Goal: Information Seeking & Learning: Learn about a topic

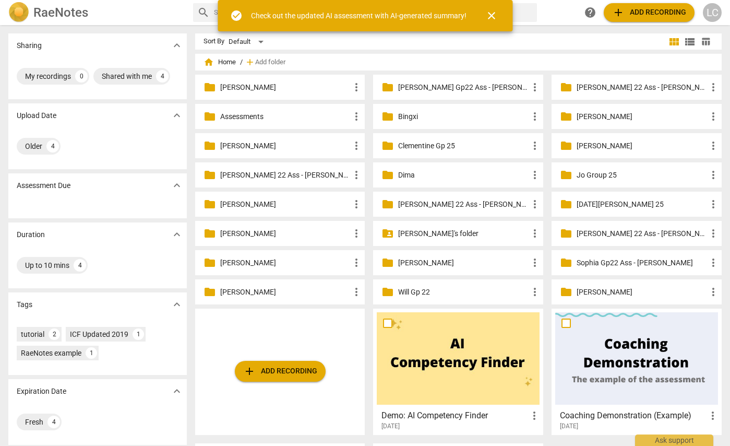
click at [400, 146] on p "Clementine Gp 25" at bounding box center [463, 145] width 130 height 11
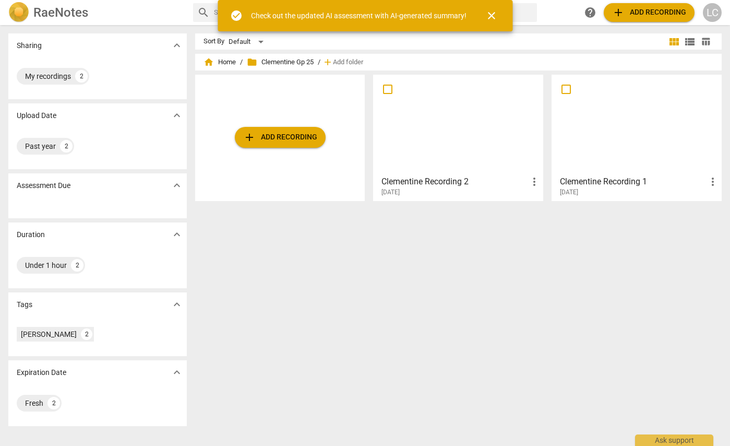
click at [400, 146] on div at bounding box center [458, 124] width 163 height 92
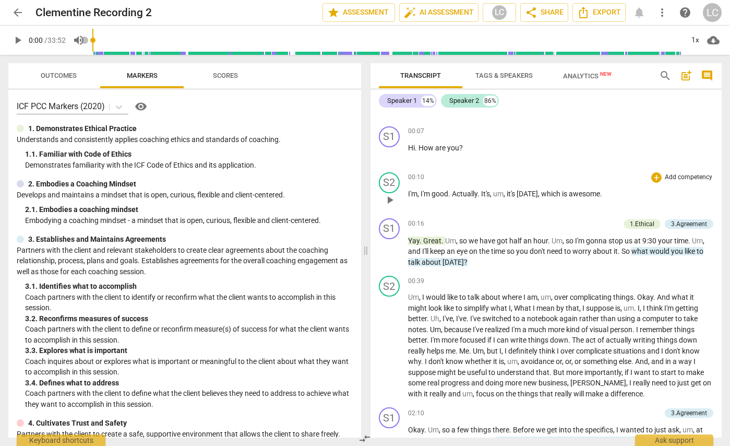
scroll to position [287, 0]
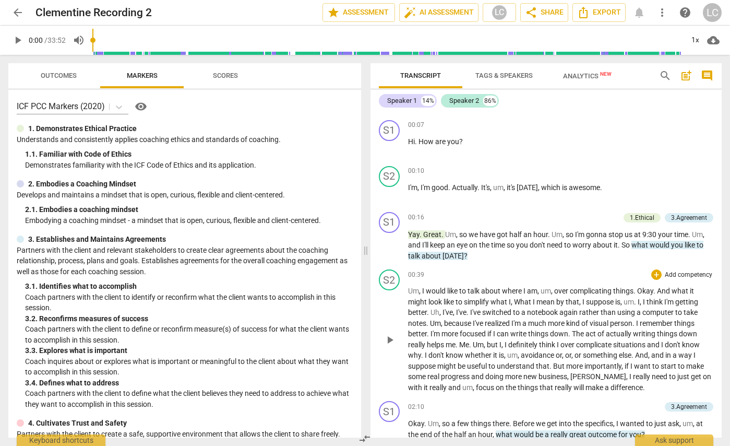
click at [385, 340] on span "play_arrow" at bounding box center [390, 340] width 13 height 13
click at [695, 46] on div "1x" at bounding box center [695, 40] width 20 height 17
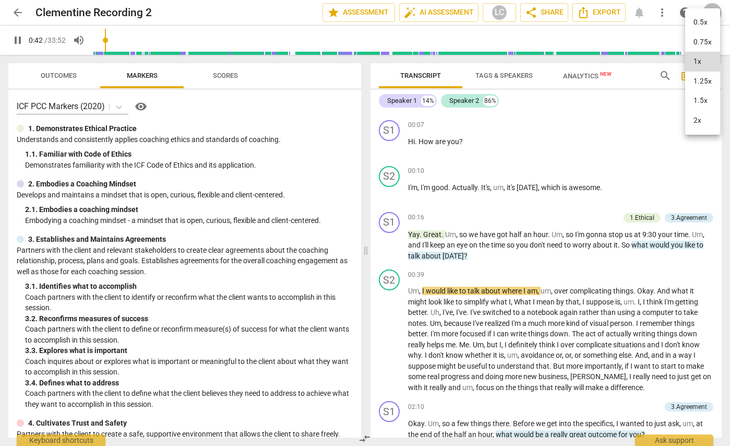
click at [697, 98] on li "1.5x" at bounding box center [702, 101] width 35 height 20
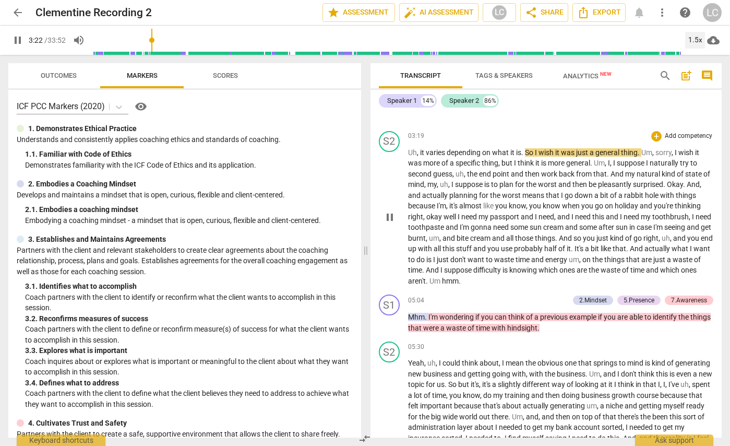
scroll to position [804, 0]
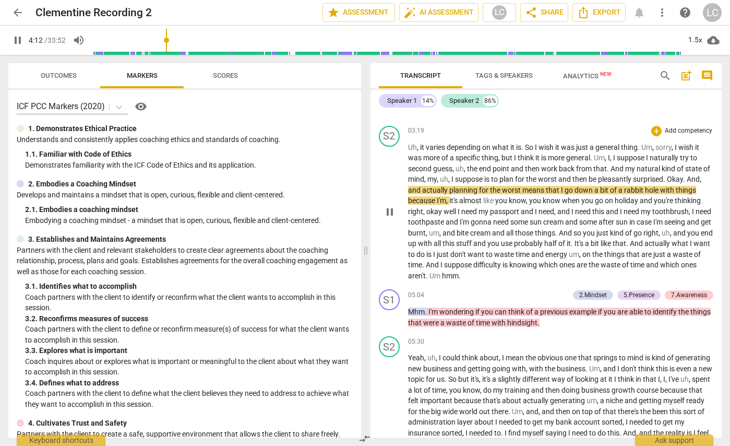
click at [417, 252] on span "to" at bounding box center [412, 254] width 8 height 8
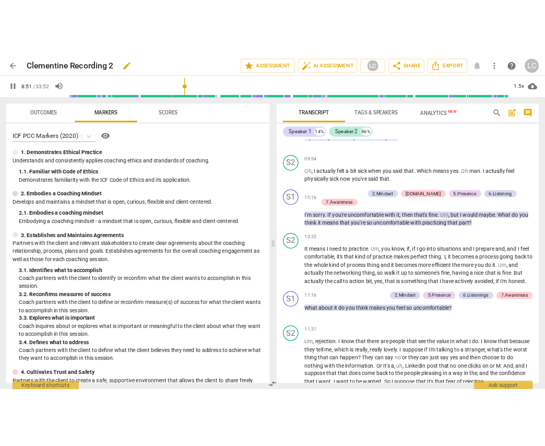
scroll to position [1200, 0]
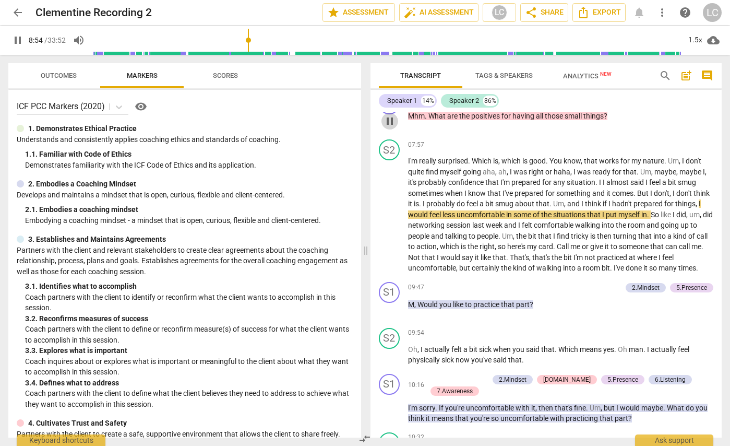
click at [389, 122] on span "pause" at bounding box center [390, 121] width 13 height 13
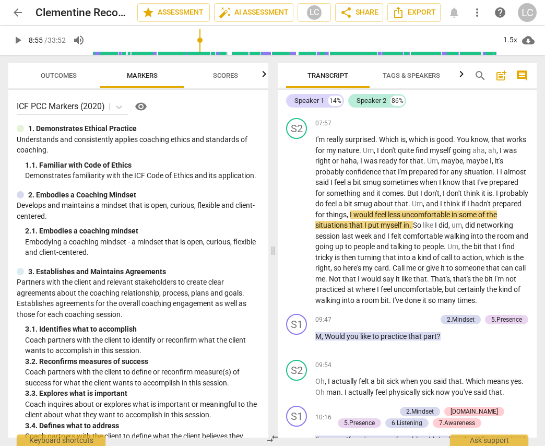
scroll to position [1500, 0]
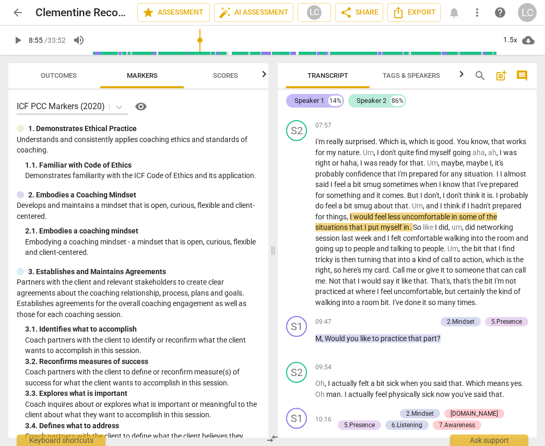
click at [314, 101] on div "Speaker 1" at bounding box center [309, 101] width 30 height 10
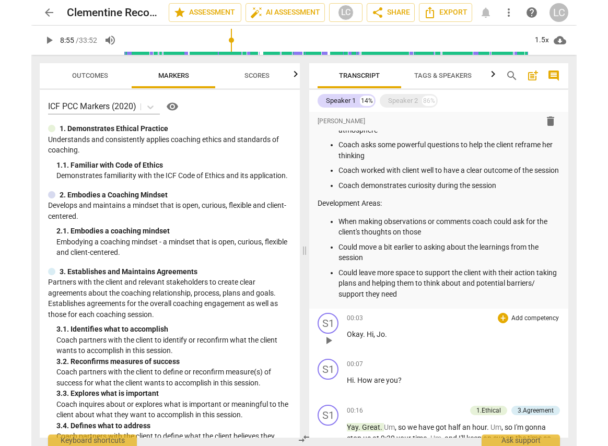
scroll to position [28, 0]
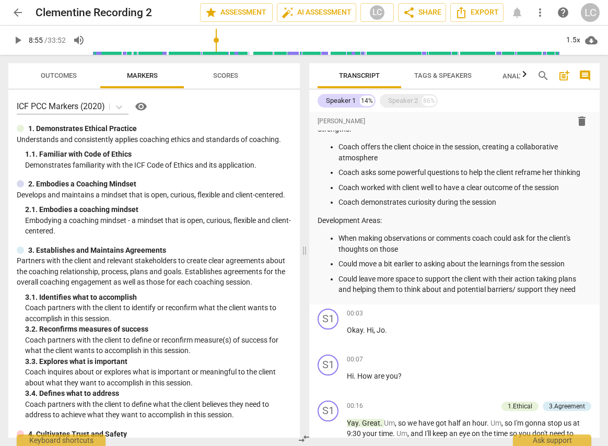
click at [58, 76] on span "Outcomes" at bounding box center [59, 76] width 36 height 8
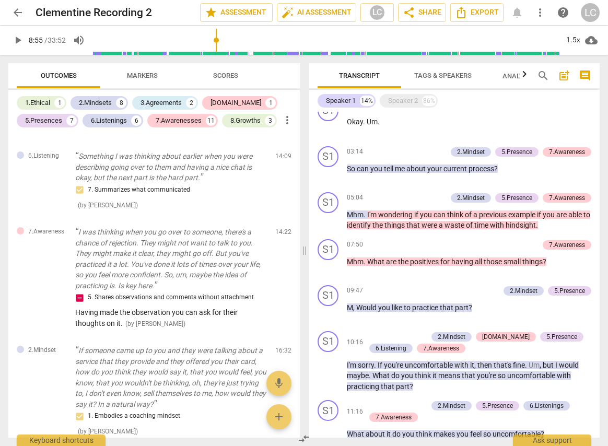
scroll to position [437, 0]
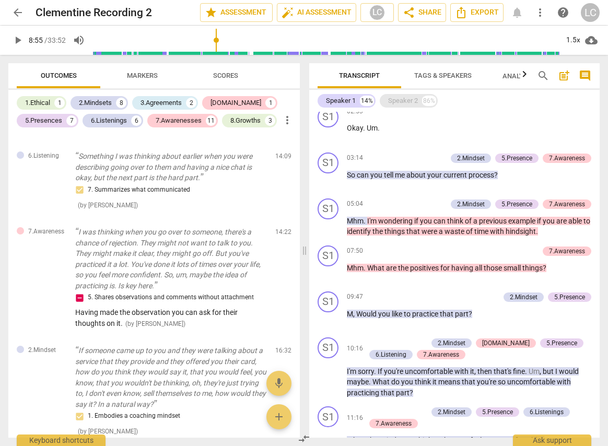
click at [401, 101] on div "Speaker 2" at bounding box center [403, 101] width 30 height 10
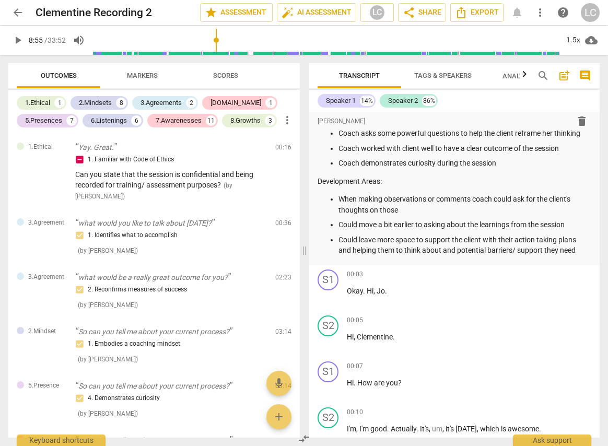
scroll to position [0, 0]
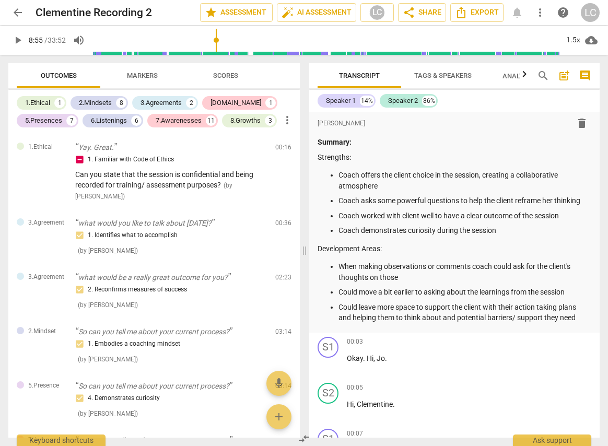
type input "535"
